Goal: Task Accomplishment & Management: Manage account settings

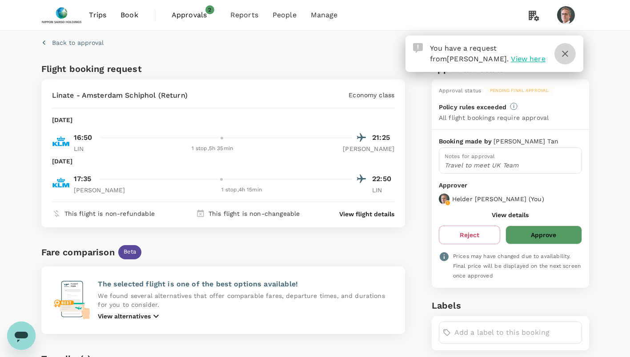
click at [567, 55] on icon "button" at bounding box center [564, 53] width 11 height 11
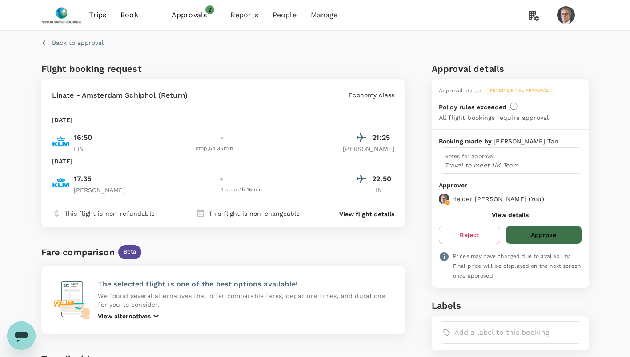
click at [541, 231] on button "Approve" at bounding box center [543, 235] width 76 height 19
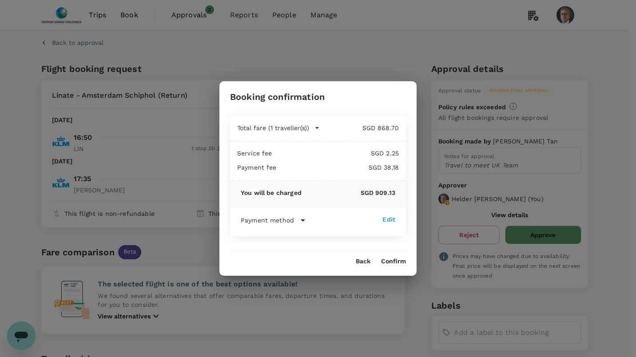
click at [395, 261] on button "Confirm" at bounding box center [393, 261] width 25 height 7
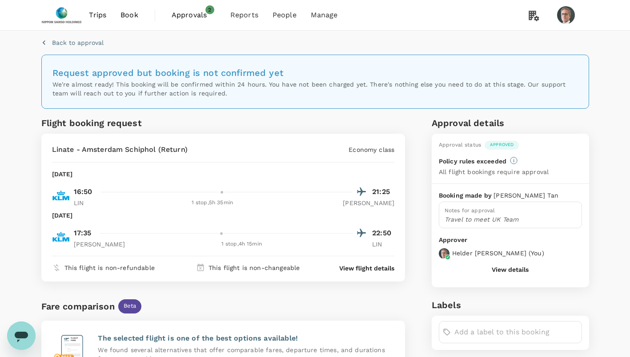
click at [191, 16] on span "Approvals" at bounding box center [194, 15] width 44 height 11
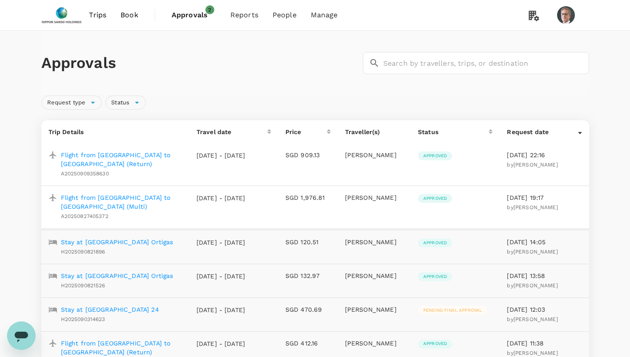
click at [151, 305] on p "Stay at [GEOGRAPHIC_DATA] 24" at bounding box center [110, 309] width 98 height 9
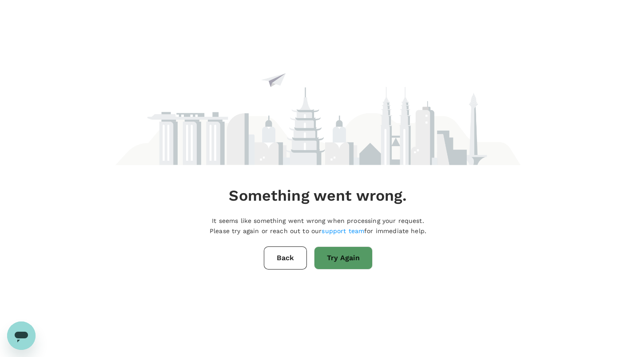
click at [264, 257] on div "Something went wrong. It seems like something went wrong when processing your r…" at bounding box center [318, 152] width 405 height 304
click at [271, 259] on button "Back" at bounding box center [285, 258] width 43 height 23
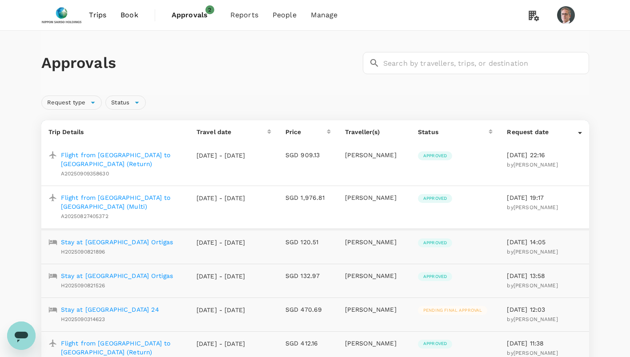
click at [154, 305] on p "Stay at [GEOGRAPHIC_DATA] 24" at bounding box center [110, 309] width 98 height 9
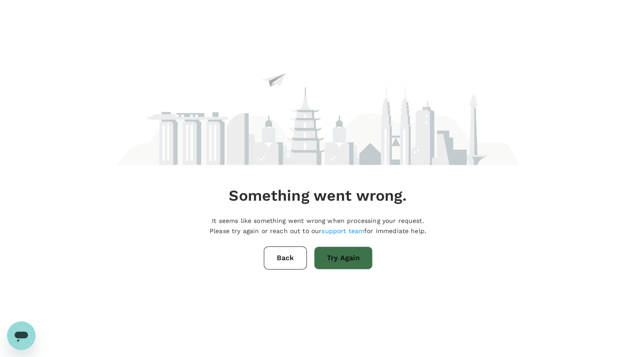
click at [344, 261] on button "Try Again" at bounding box center [343, 258] width 59 height 23
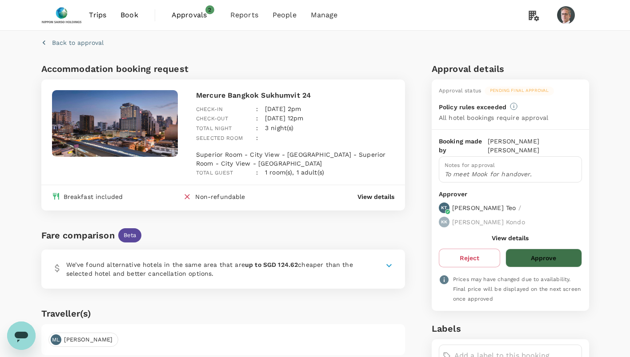
click at [543, 249] on button "Approve" at bounding box center [543, 258] width 76 height 19
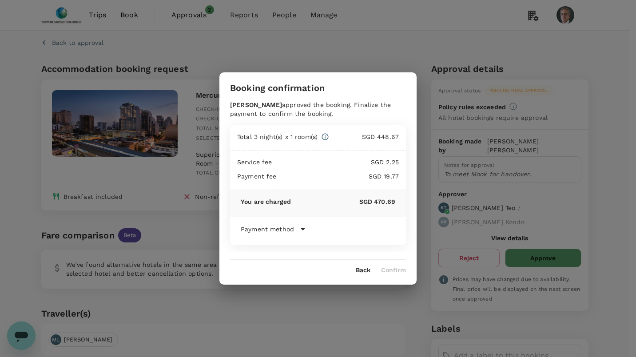
click at [345, 287] on div "Booking confirmation Kelvin Teo approved the booking. Finalize the payment to c…" at bounding box center [318, 178] width 636 height 357
